Goal: Task Accomplishment & Management: Manage account settings

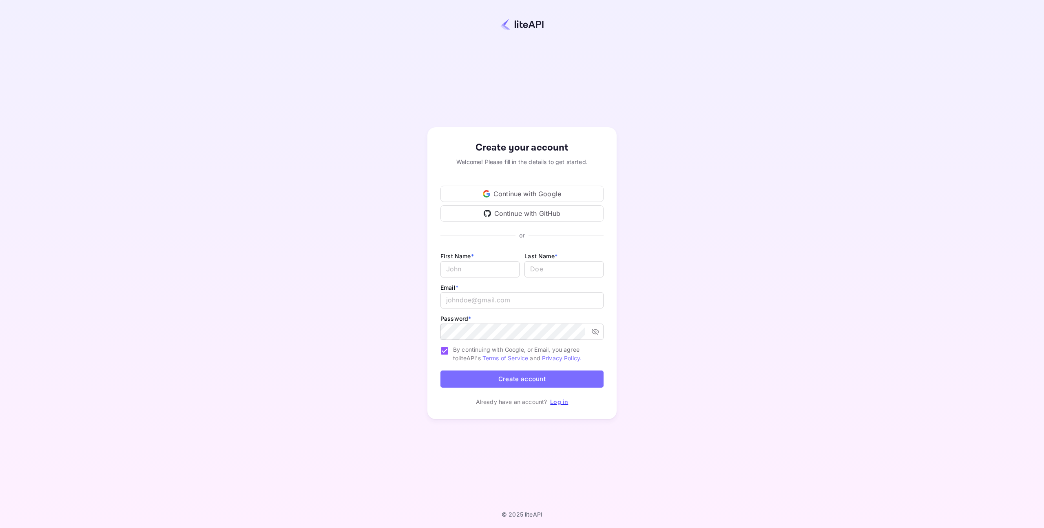
click at [522, 193] on div "Continue with Google" at bounding box center [521, 194] width 163 height 16
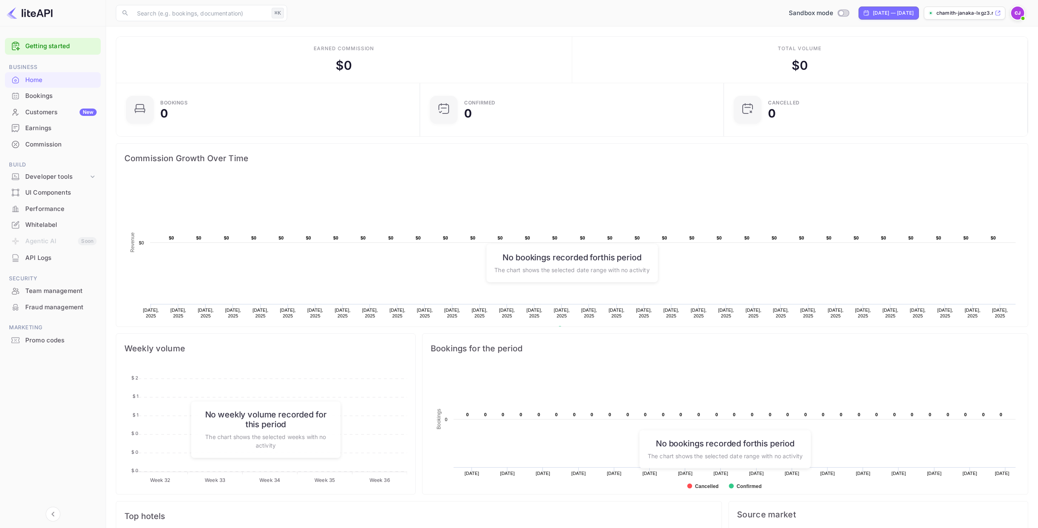
scroll to position [95, 0]
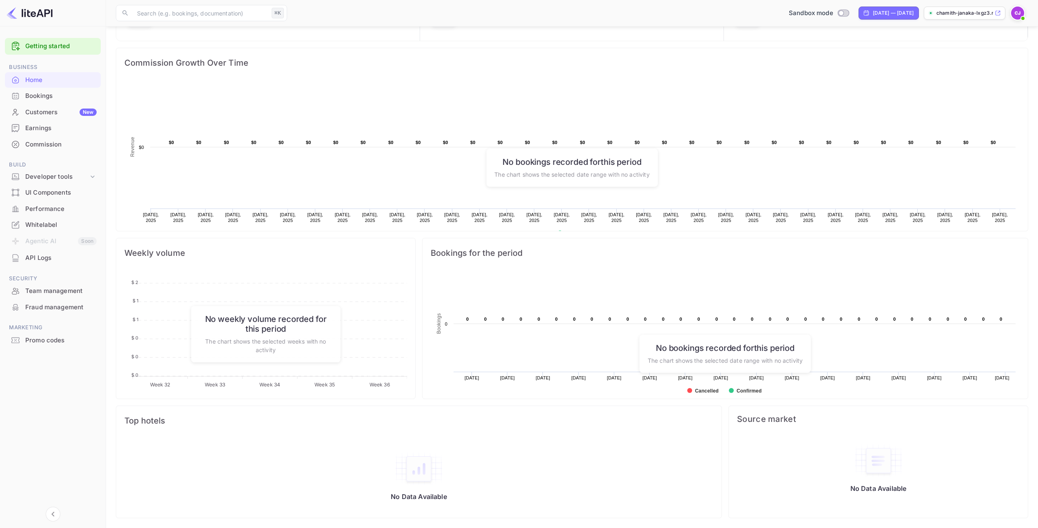
click at [1022, 14] on span at bounding box center [1023, 18] width 8 height 8
click at [1004, 68] on div "Settings" at bounding box center [978, 65] width 94 height 20
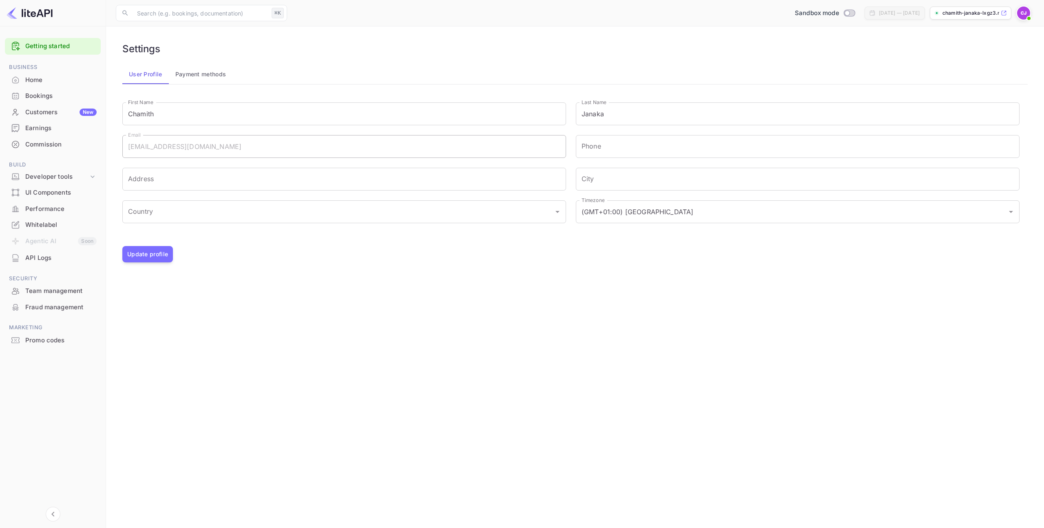
click at [64, 140] on div "Commission" at bounding box center [60, 144] width 71 height 9
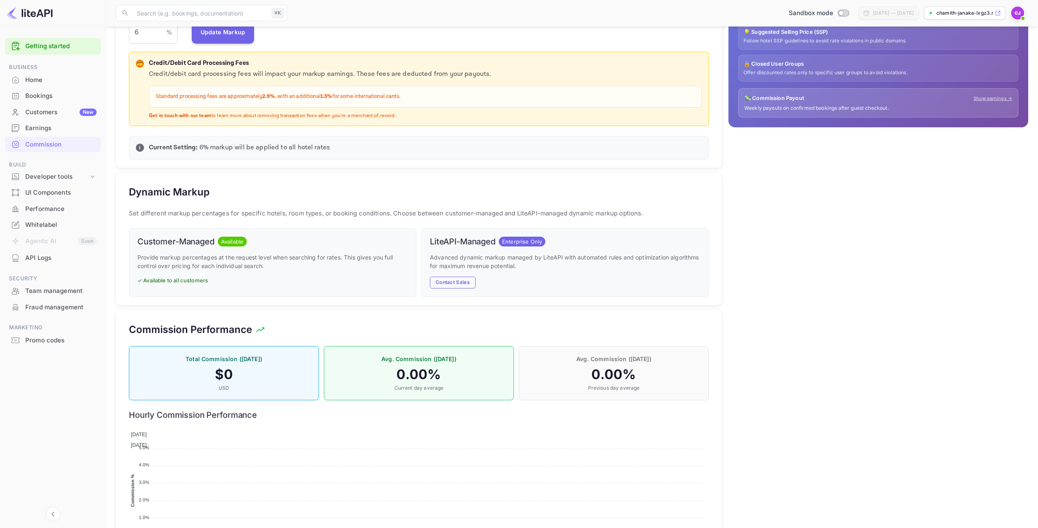
scroll to position [276, 0]
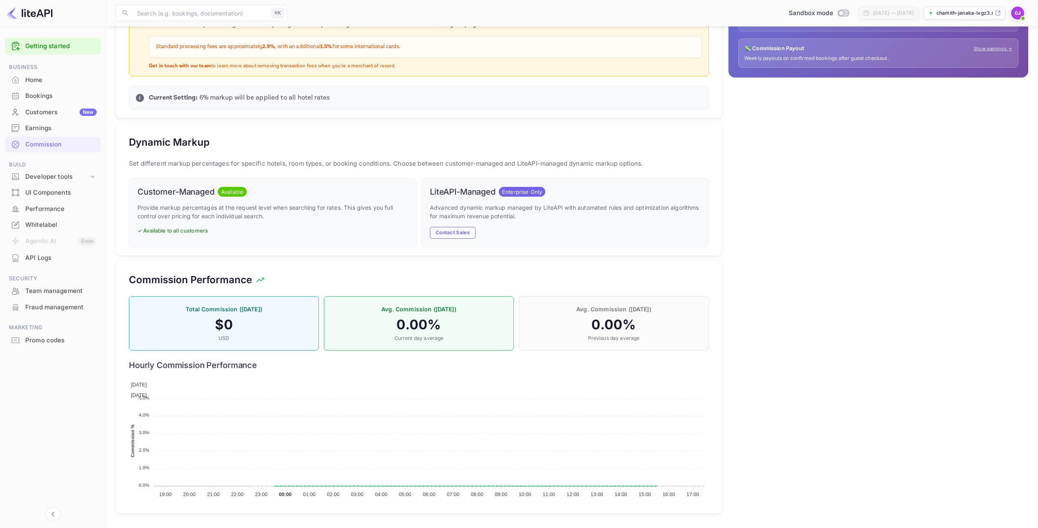
click at [524, 194] on span "Enterprise Only" at bounding box center [522, 192] width 46 height 8
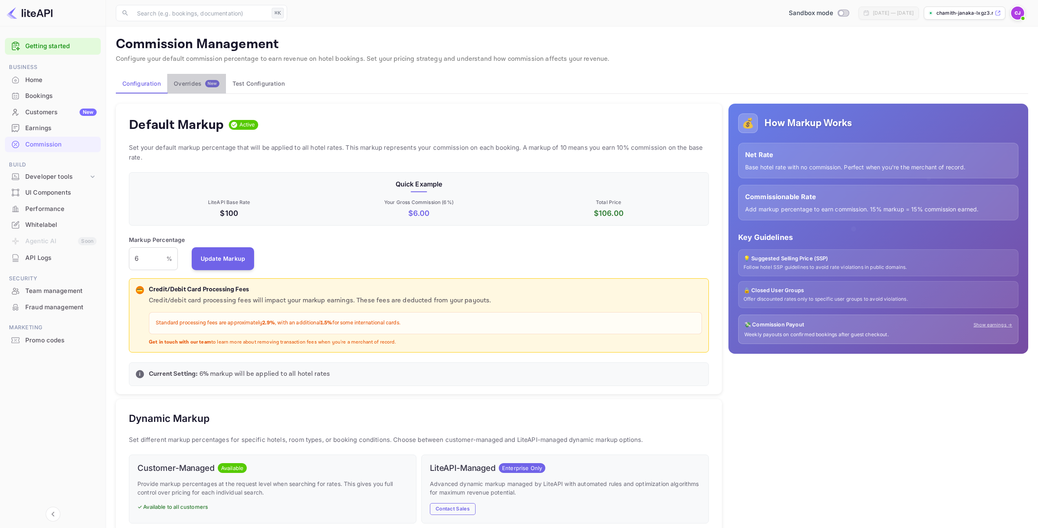
click at [205, 85] on span "New" at bounding box center [212, 83] width 14 height 5
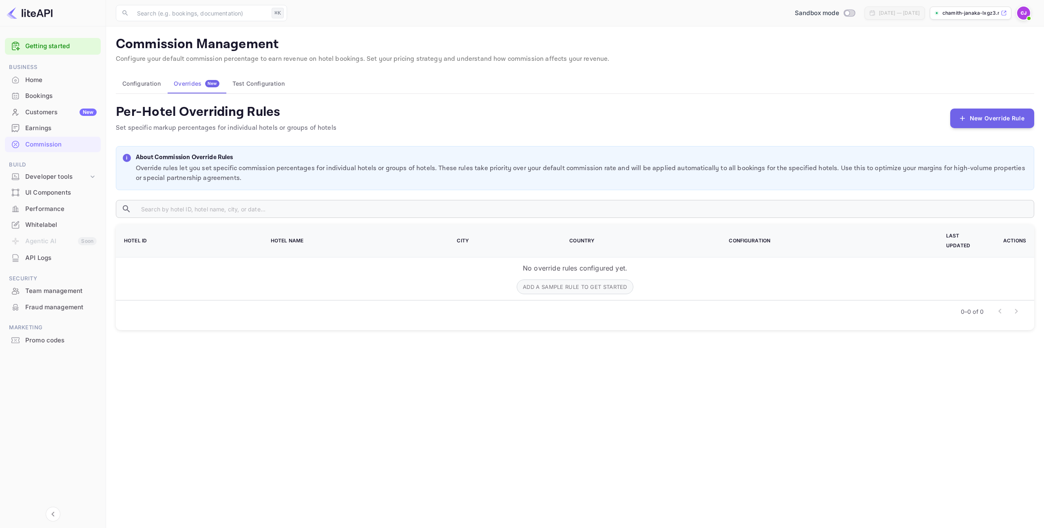
click at [255, 87] on button "Test Configuration" at bounding box center [258, 84] width 65 height 20
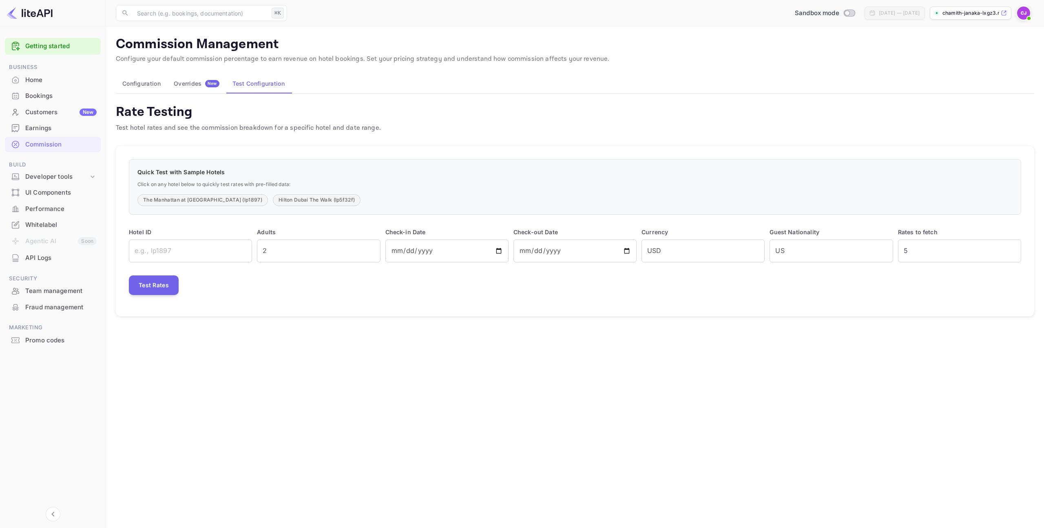
click at [47, 220] on div "Whitelabel" at bounding box center [60, 224] width 71 height 9
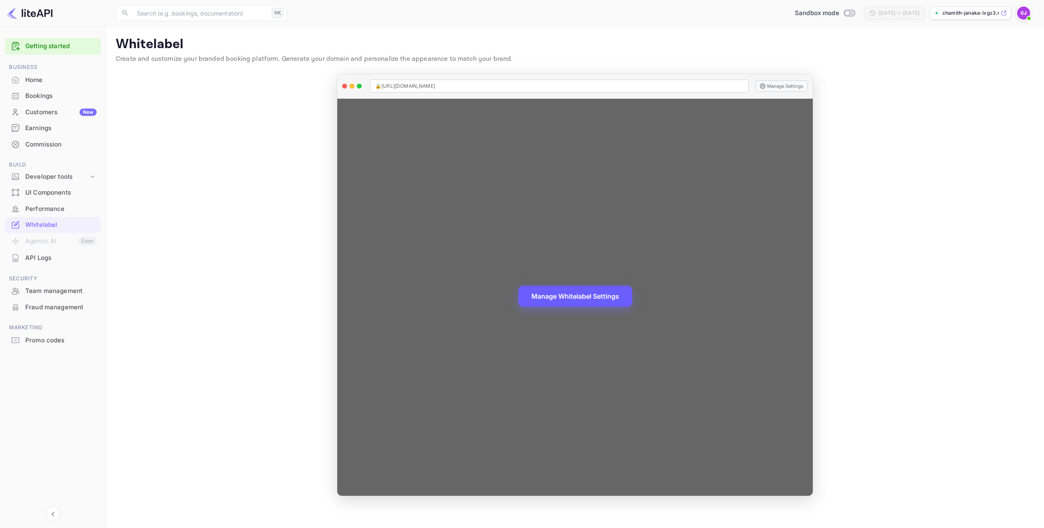
click at [613, 303] on button "Manage Whitelabel Settings" at bounding box center [575, 295] width 114 height 21
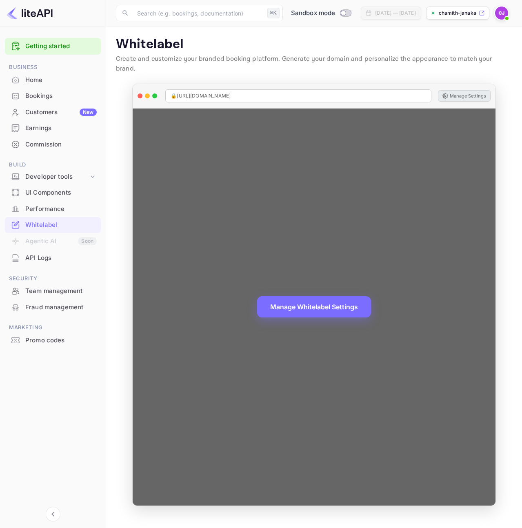
click at [479, 90] on button "Manage Settings" at bounding box center [464, 95] width 53 height 11
